Goal: Transaction & Acquisition: Download file/media

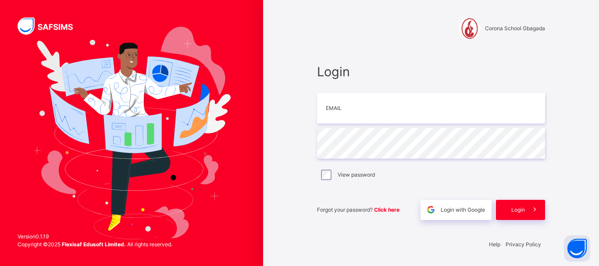
click at [382, 109] on input "email" at bounding box center [431, 108] width 228 height 31
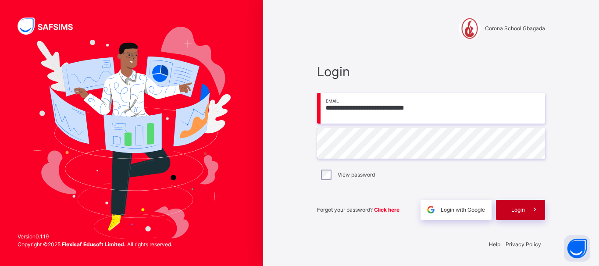
type input "**********"
click at [527, 216] on span at bounding box center [535, 210] width 20 height 20
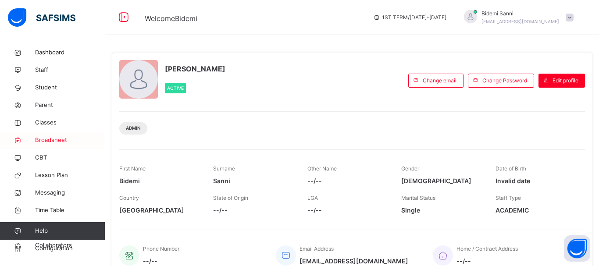
click at [50, 145] on link "Broadsheet" at bounding box center [52, 141] width 105 height 18
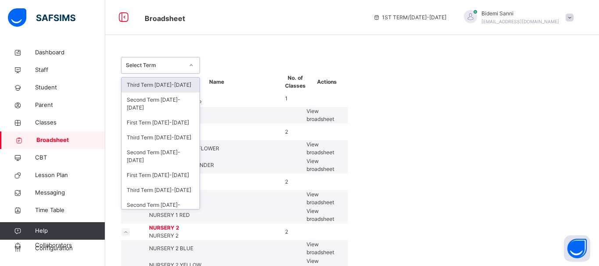
click at [184, 63] on div at bounding box center [191, 65] width 15 height 14
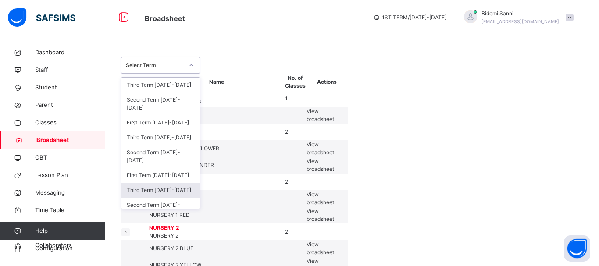
click at [172, 183] on div "Third Term [DATE]-[DATE]" at bounding box center [161, 190] width 78 height 15
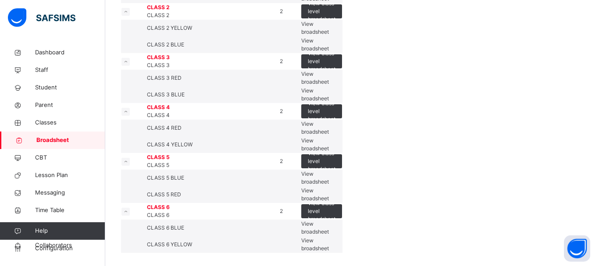
scroll to position [498, 0]
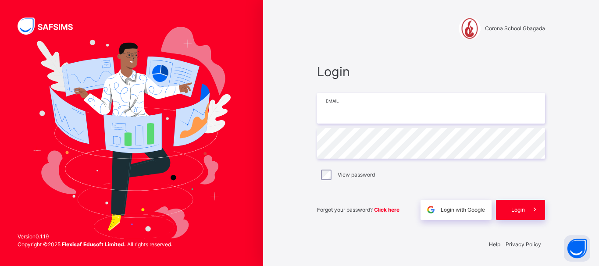
click at [370, 117] on input "email" at bounding box center [431, 108] width 228 height 31
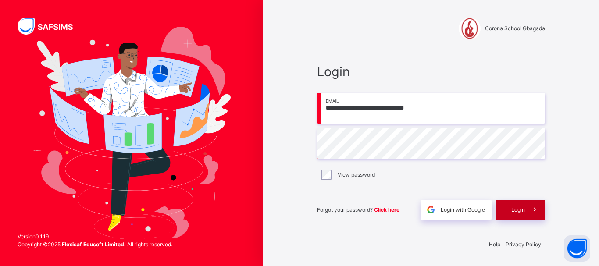
type input "**********"
click at [518, 210] on span "Login" at bounding box center [519, 210] width 14 height 8
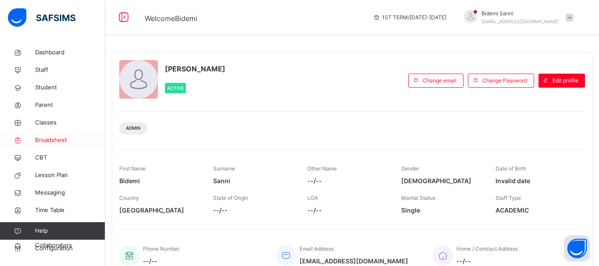
click at [58, 144] on span "Broadsheet" at bounding box center [70, 140] width 70 height 9
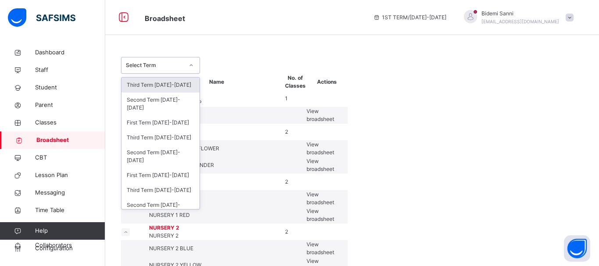
click at [187, 64] on div at bounding box center [191, 65] width 15 height 14
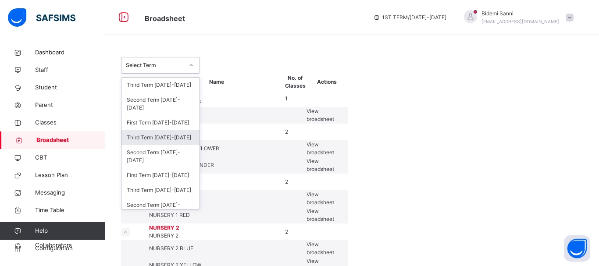
click at [166, 130] on div "Third Term 2024-2025" at bounding box center [161, 137] width 78 height 15
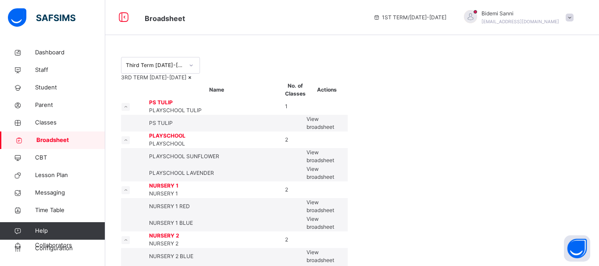
click at [348, 60] on div "Third Term 2024-2025" at bounding box center [352, 65] width 463 height 17
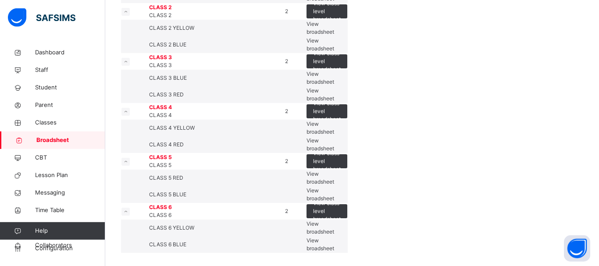
scroll to position [617, 0]
click at [334, 221] on span "View broadsheet" at bounding box center [321, 228] width 28 height 14
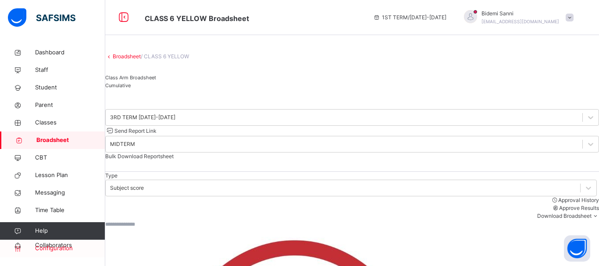
click at [47, 243] on link "Configuration" at bounding box center [52, 249] width 105 height 18
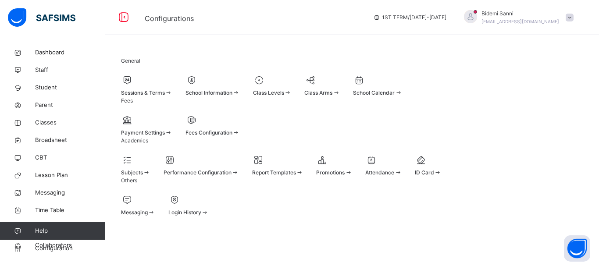
click at [510, 14] on span "Bidemi Sanni" at bounding box center [521, 14] width 78 height 8
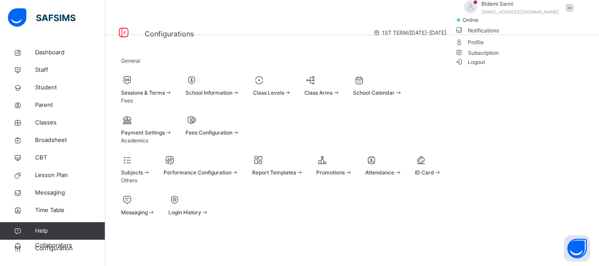
click at [486, 67] on span "Logout" at bounding box center [471, 61] width 30 height 9
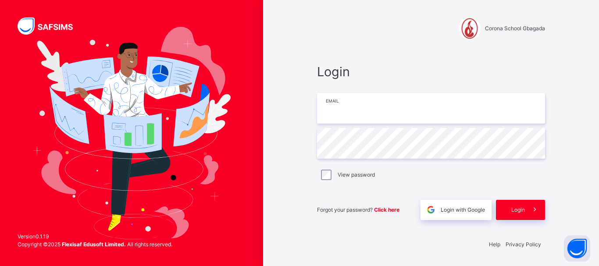
click at [412, 100] on input "email" at bounding box center [431, 108] width 228 height 31
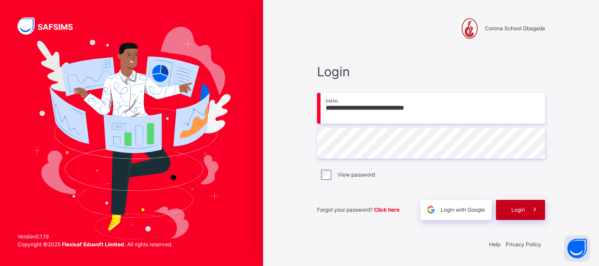
type input "**********"
click at [520, 208] on span "Login" at bounding box center [519, 210] width 14 height 8
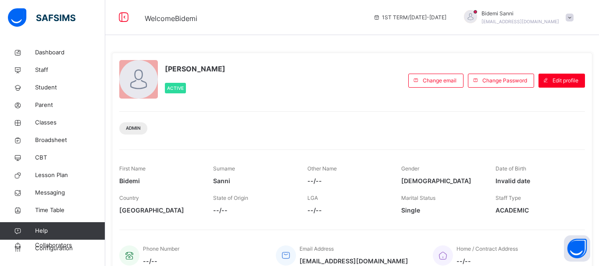
click at [53, 239] on link "Help" at bounding box center [52, 231] width 105 height 18
click at [36, 241] on link "Configuration" at bounding box center [52, 249] width 105 height 18
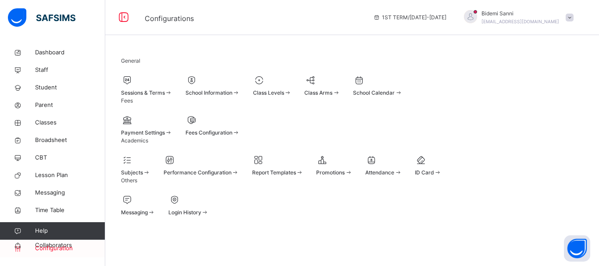
click at [63, 245] on span "Configuration" at bounding box center [70, 248] width 70 height 9
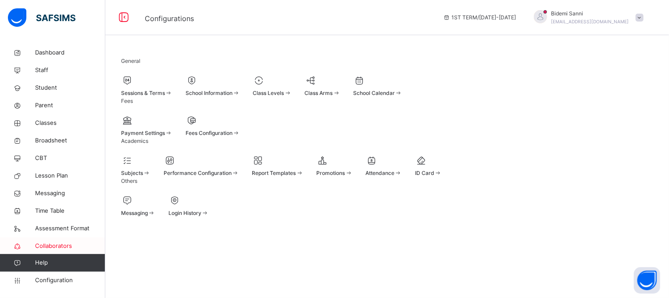
click at [68, 241] on link "Collaborators" at bounding box center [52, 246] width 105 height 18
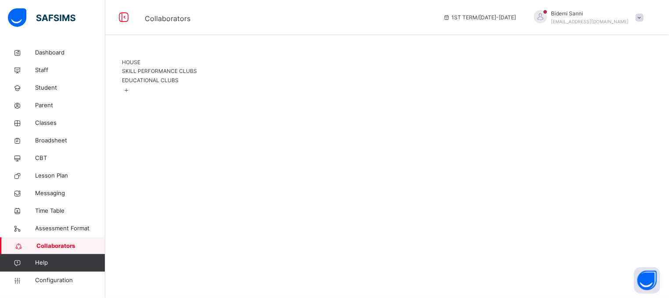
click at [141, 65] on span "HOUSE" at bounding box center [131, 62] width 18 height 7
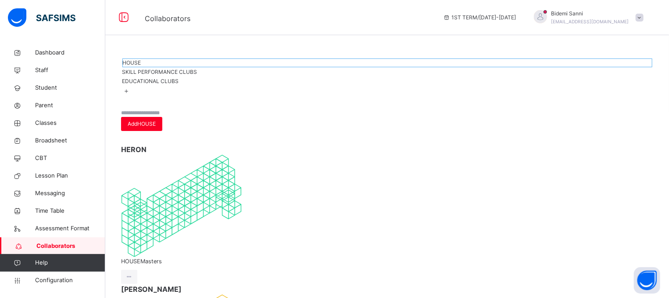
click at [160, 257] on span "HOUSE Masters" at bounding box center [387, 261] width 532 height 8
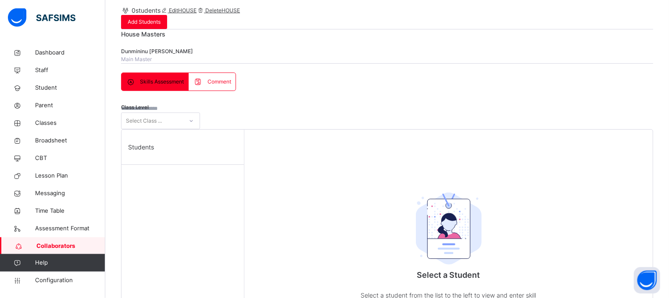
scroll to position [72, 0]
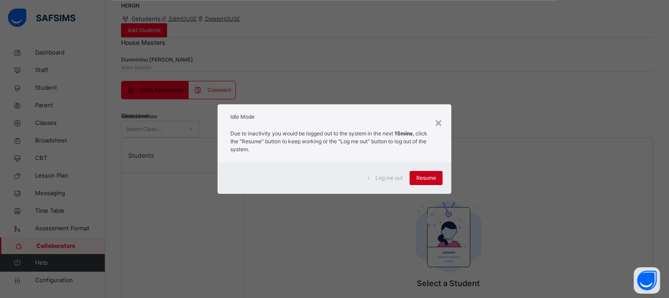
click at [427, 173] on div "Resume" at bounding box center [426, 178] width 33 height 14
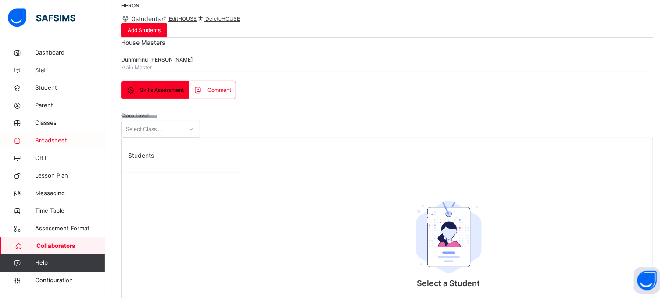
click at [60, 139] on span "Broadsheet" at bounding box center [70, 140] width 70 height 9
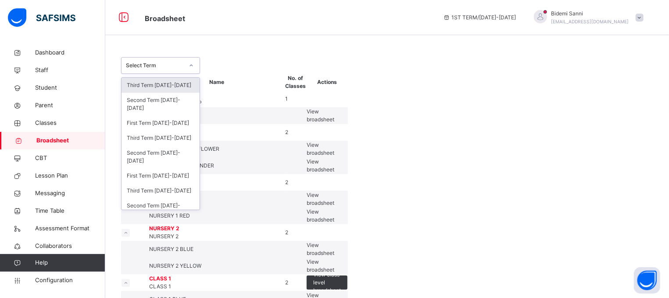
click at [158, 65] on div "Select Term" at bounding box center [155, 65] width 58 height 8
click at [154, 134] on div "Third Term 2024-2025" at bounding box center [161, 137] width 78 height 15
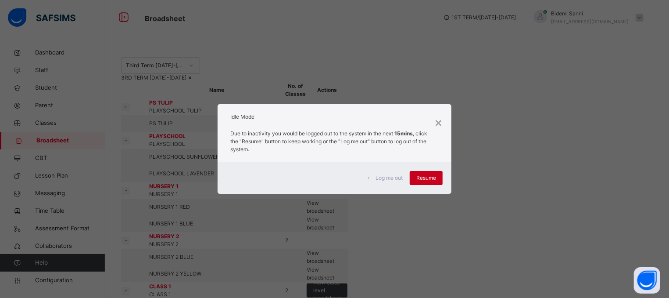
click at [428, 181] on span "Resume" at bounding box center [426, 178] width 20 height 8
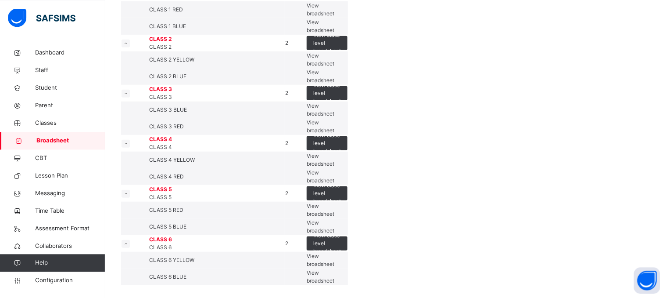
scroll to position [587, 0]
click at [348, 251] on div "View broadsheet" at bounding box center [327, 259] width 41 height 16
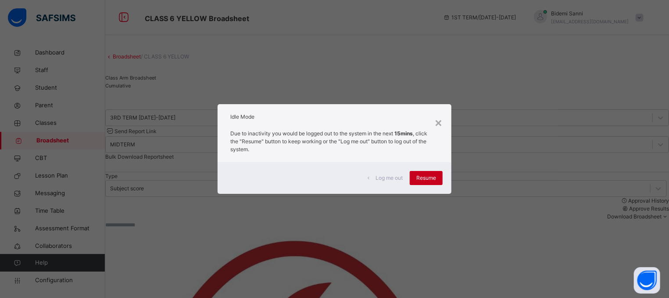
click at [432, 176] on span "Resume" at bounding box center [426, 178] width 20 height 8
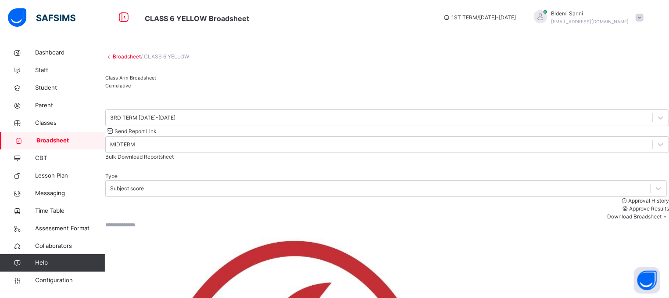
click at [131, 89] on span "Cumulative" at bounding box center [117, 86] width 25 height 6
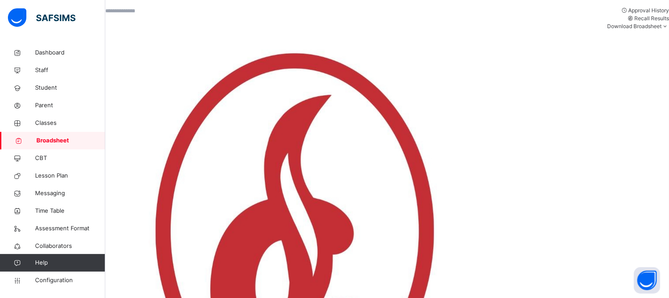
scroll to position [292, 0]
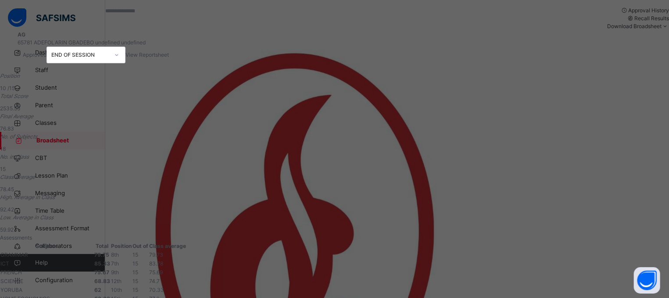
click at [169, 51] on span "View Reportsheet" at bounding box center [147, 54] width 43 height 7
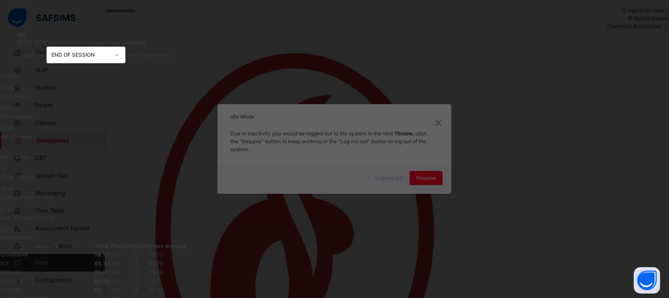
click at [599, 219] on div "AG 65781 ADEFOLARIN GBADEBO undefined undefined Approved END OF SESSION View Re…" at bounding box center [334, 149] width 669 height 298
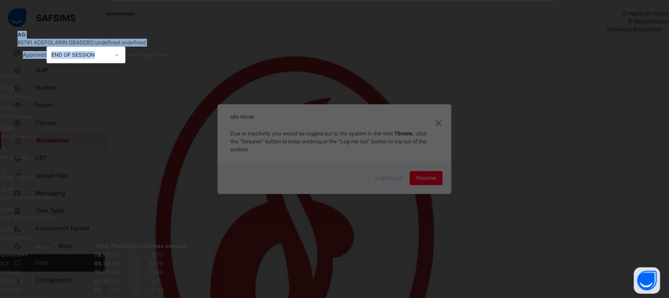
drag, startPoint x: 662, startPoint y: 144, endPoint x: 666, endPoint y: 101, distance: 43.2
click at [599, 101] on div "AG 65781 ADEFOLARIN GBADEBO undefined undefined Approved END OF SESSION View Re…" at bounding box center [334, 149] width 669 height 298
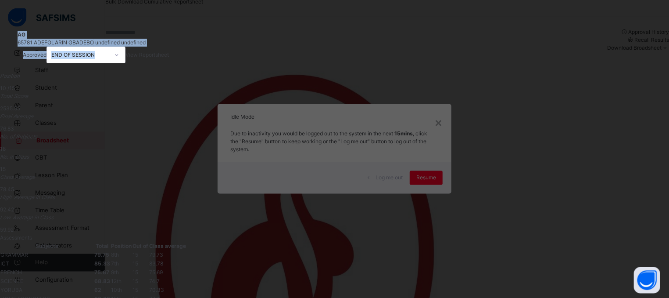
scroll to position [176, 0]
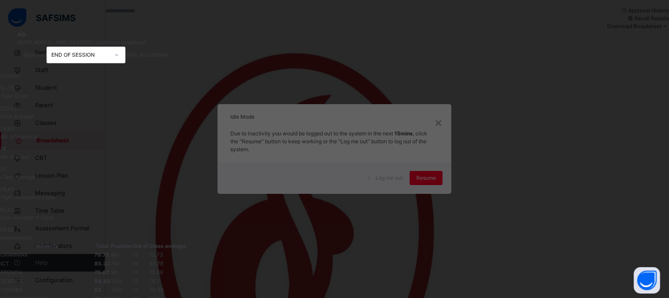
click at [187, 241] on th "Class average" at bounding box center [168, 245] width 38 height 9
drag, startPoint x: 564, startPoint y: 215, endPoint x: 563, endPoint y: 238, distance: 23.3
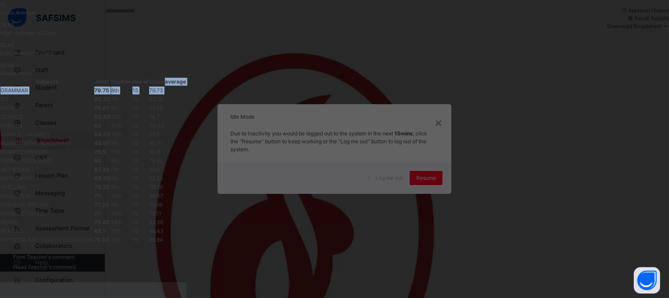
scroll to position [382, 0]
click at [14, 266] on span "Close" at bounding box center [7, 285] width 14 height 7
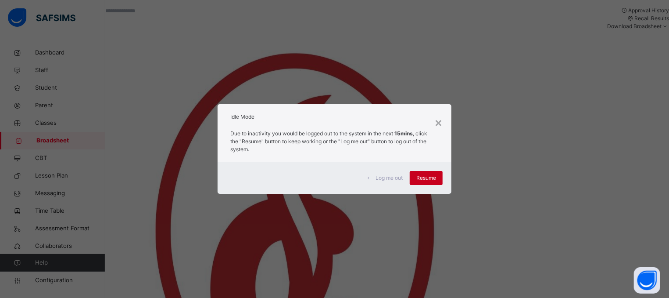
click at [420, 174] on span "Resume" at bounding box center [426, 178] width 20 height 8
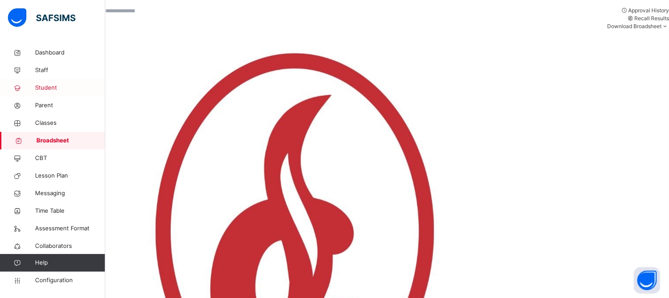
click at [45, 90] on span "Student" at bounding box center [70, 87] width 70 height 9
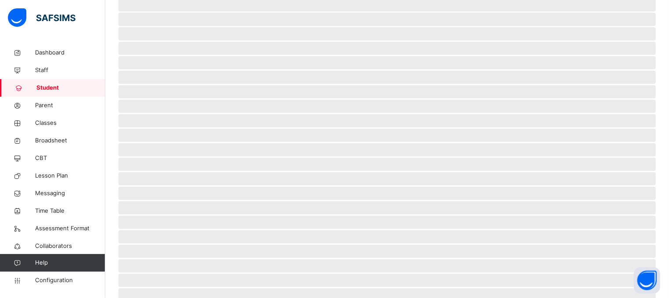
scroll to position [47, 0]
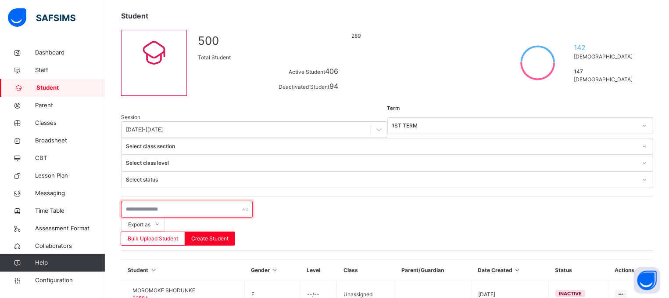
click at [190, 201] on input "text" at bounding box center [187, 209] width 132 height 17
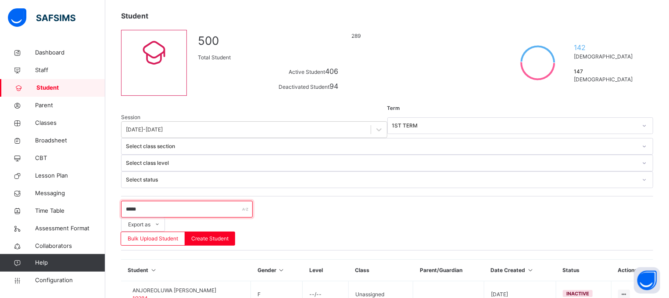
type input "*****"
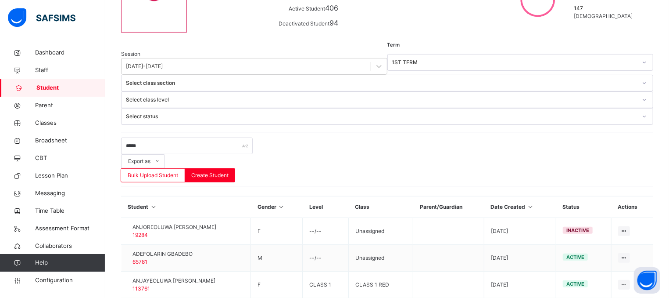
scroll to position [110, 0]
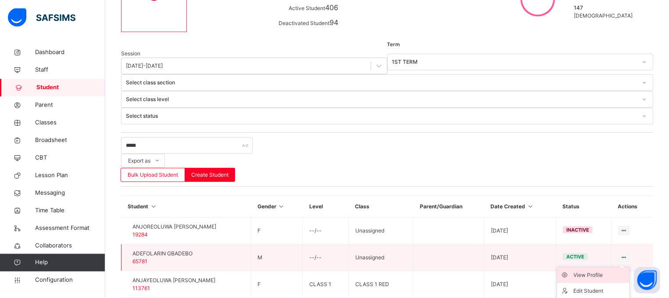
click at [583, 266] on div "View Profile" at bounding box center [600, 274] width 52 height 9
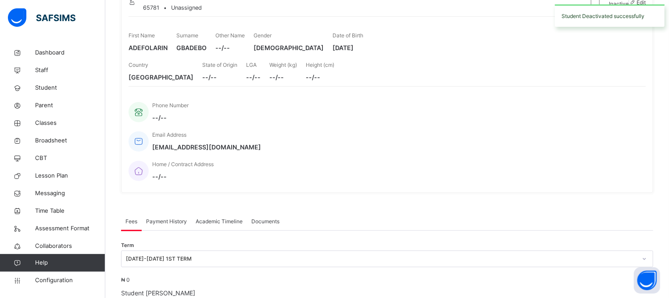
scroll to position [96, 0]
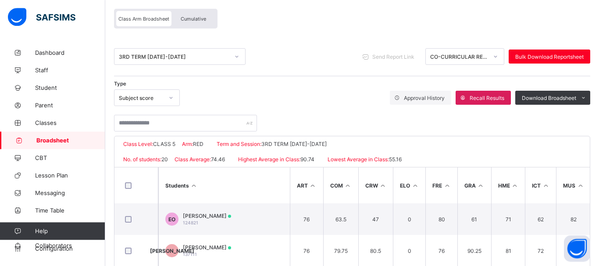
scroll to position [5, 0]
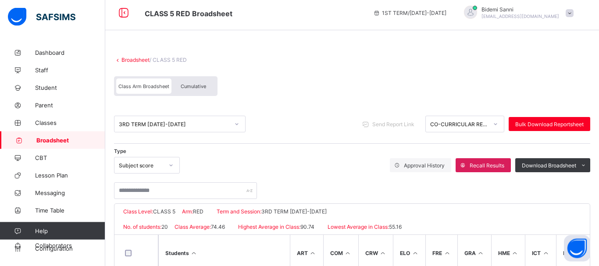
click at [196, 85] on span "Cumulative" at bounding box center [193, 86] width 25 height 6
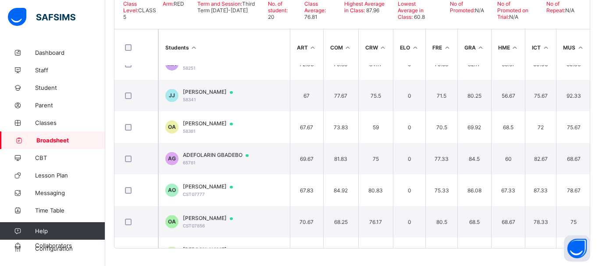
scroll to position [449, 0]
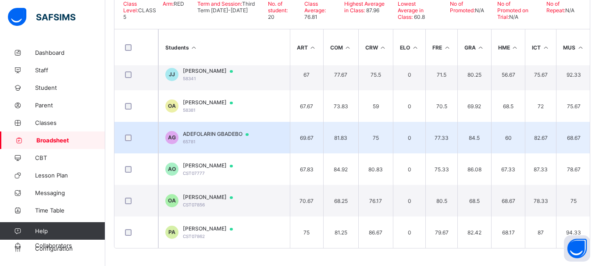
click at [194, 133] on span "ADEFOLARIN GBADEBO" at bounding box center [220, 134] width 74 height 7
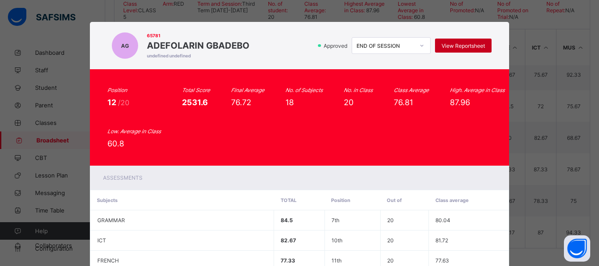
click at [474, 46] on span "View Reportsheet" at bounding box center [463, 46] width 43 height 7
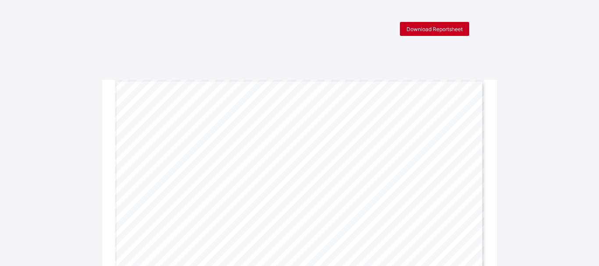
click at [432, 31] on span "Download Reportsheet" at bounding box center [435, 29] width 56 height 7
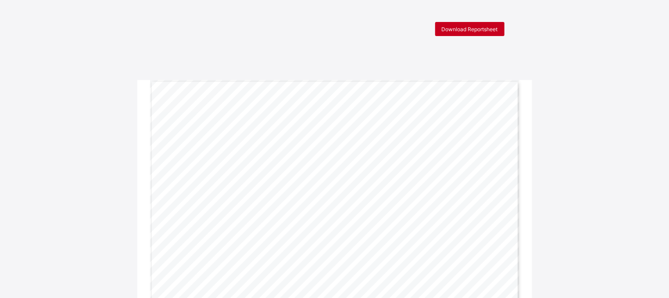
click at [483, 25] on div "Download Reportsheet" at bounding box center [469, 29] width 69 height 14
click at [475, 33] on div "Download Reportsheet" at bounding box center [469, 29] width 69 height 14
